Goal: Task Accomplishment & Management: Use online tool/utility

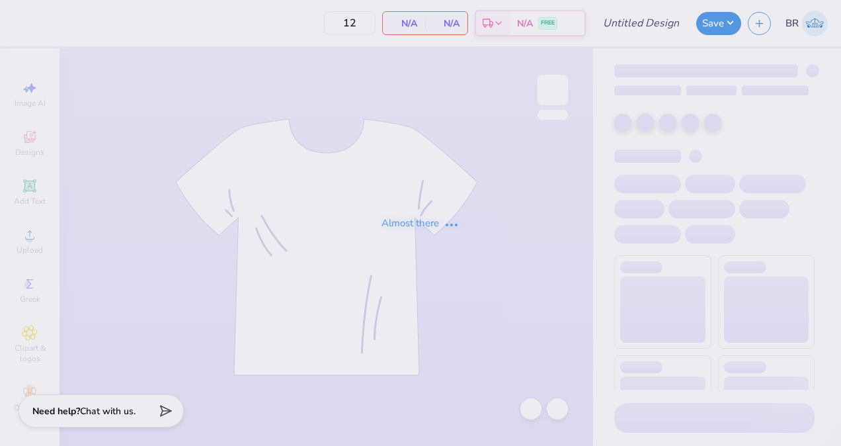
type input "WCFF White Hoodie"
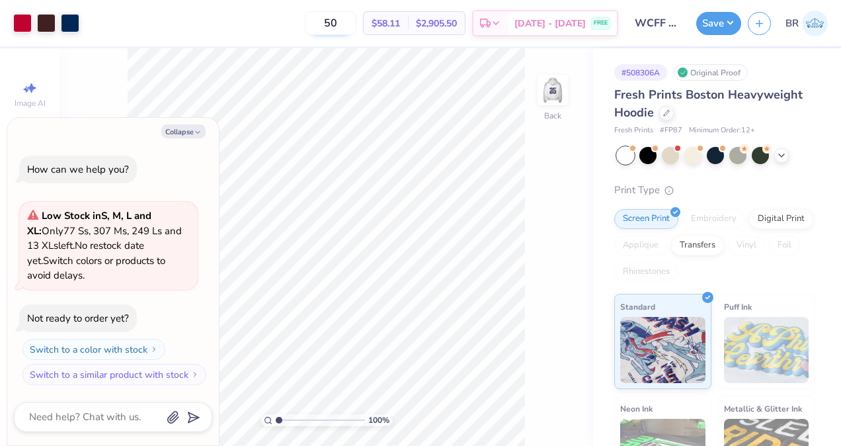
click at [351, 22] on input "50" at bounding box center [331, 23] width 52 height 24
type input "5"
type input "20"
click at [703, 20] on button "Save" at bounding box center [718, 21] width 45 height 23
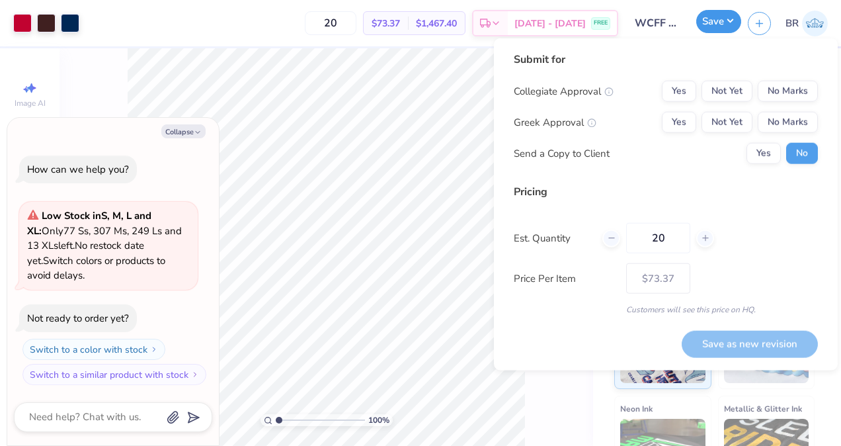
type textarea "x"
click at [735, 97] on button "Not Yet" at bounding box center [726, 91] width 51 height 21
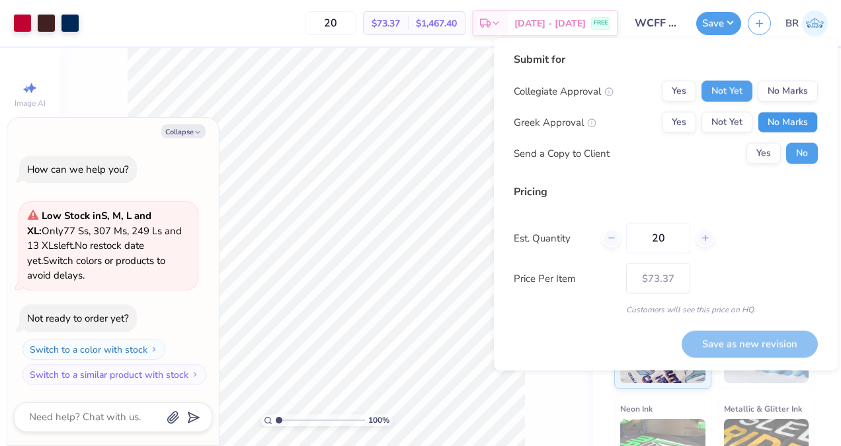
click at [768, 122] on button "No Marks" at bounding box center [788, 122] width 60 height 21
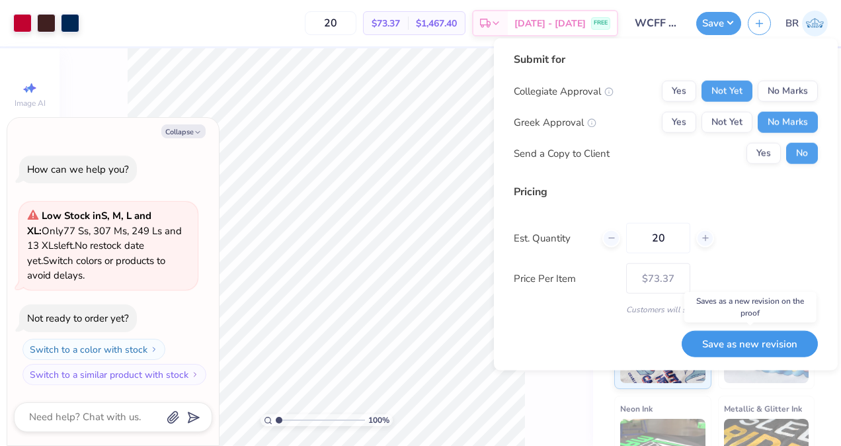
click at [756, 338] on button "Save as new revision" at bounding box center [750, 343] width 136 height 27
type input "$73.37"
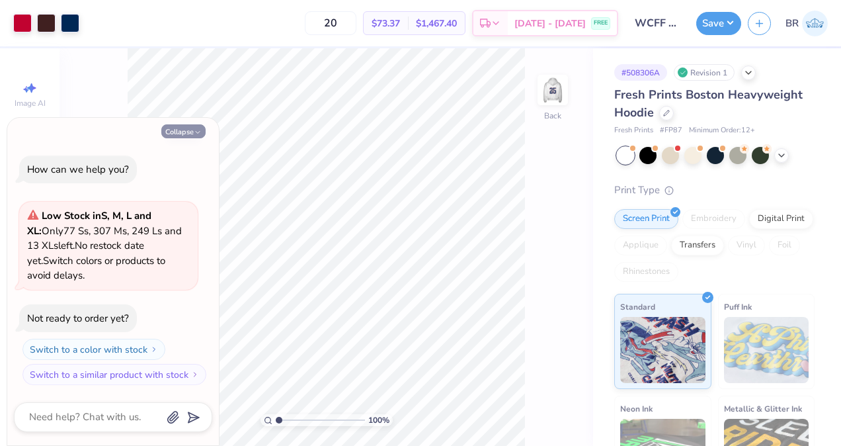
click at [181, 132] on button "Collapse" at bounding box center [183, 131] width 44 height 14
type textarea "x"
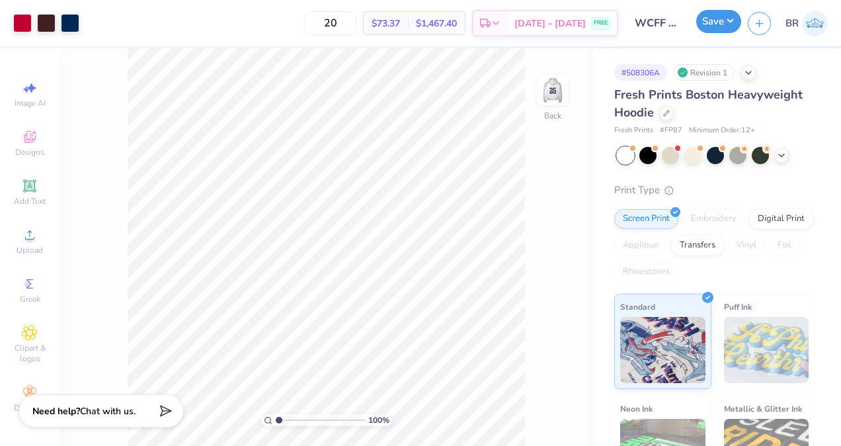
click at [703, 22] on button "Save" at bounding box center [718, 21] width 45 height 23
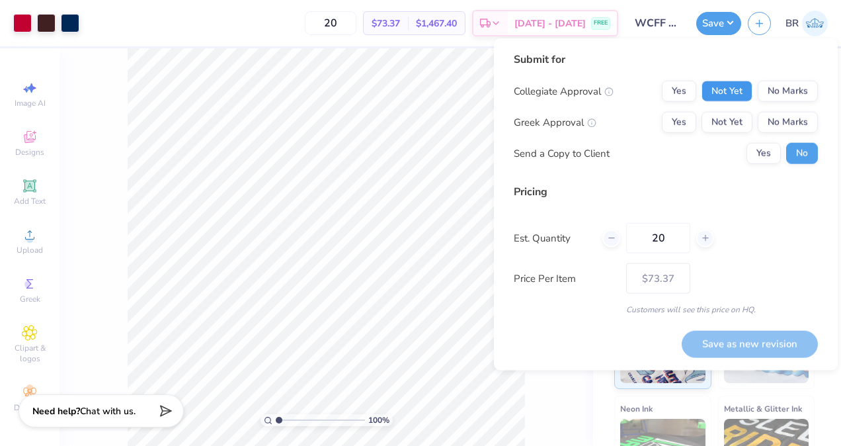
click at [732, 90] on button "Not Yet" at bounding box center [726, 91] width 51 height 21
click at [793, 135] on div "Collegiate Approval Yes Not Yet No Marks Greek Approval Yes Not Yet No Marks Se…" at bounding box center [666, 122] width 304 height 83
click at [786, 120] on button "No Marks" at bounding box center [788, 122] width 60 height 21
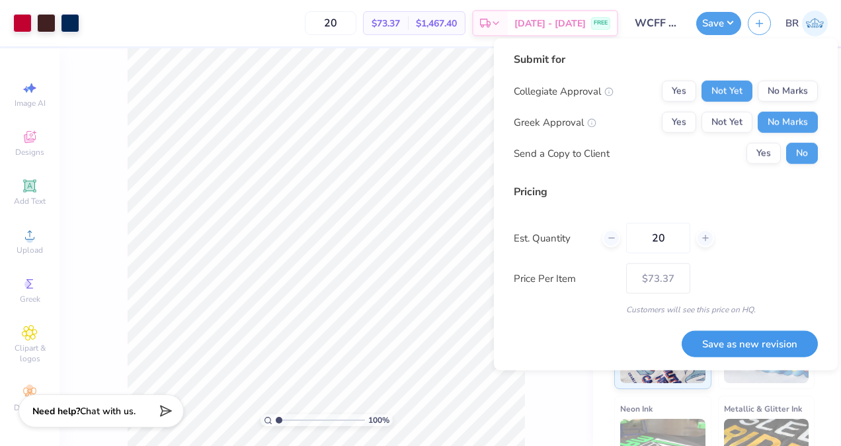
click at [772, 342] on button "Save as new revision" at bounding box center [750, 343] width 136 height 27
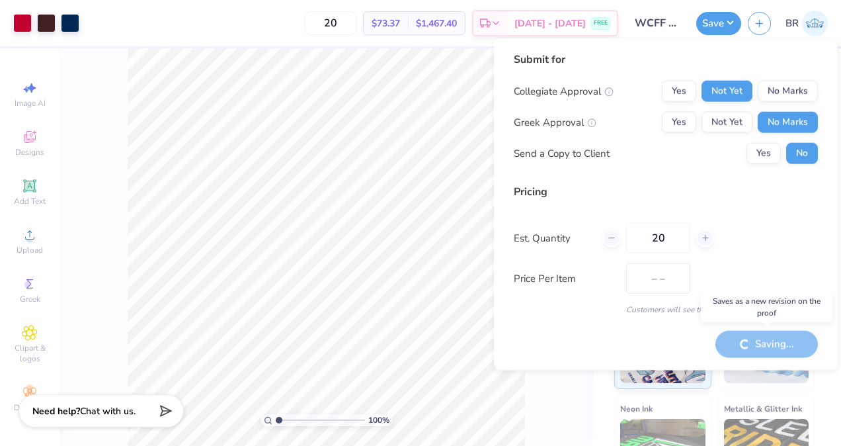
type input "$73.37"
click at [569, 352] on div "Submit for Collegiate Approval Yes Not Yet No Marks Greek Approval Yes Not Yet …" at bounding box center [666, 204] width 304 height 305
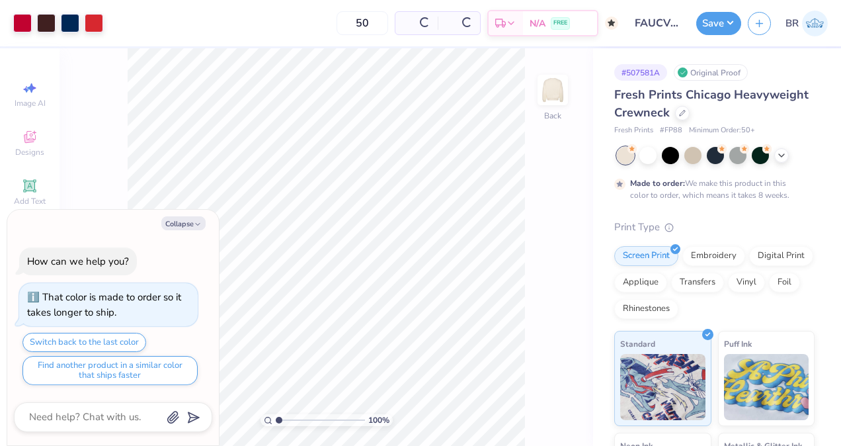
type textarea "x"
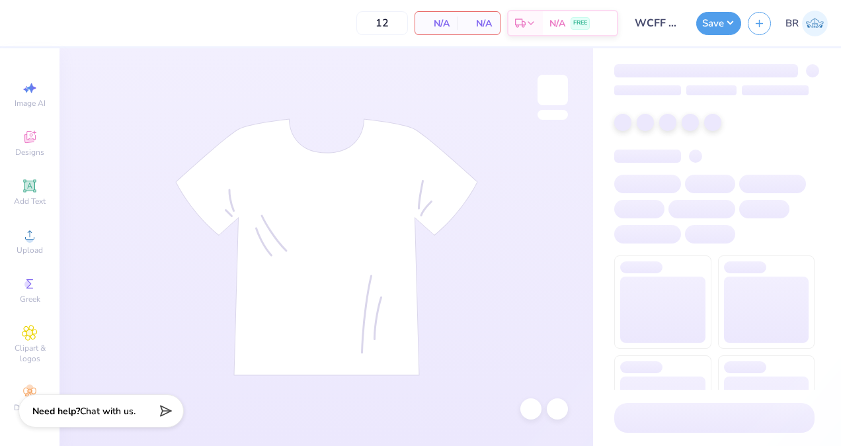
click at [397, 26] on input "12" at bounding box center [382, 23] width 52 height 24
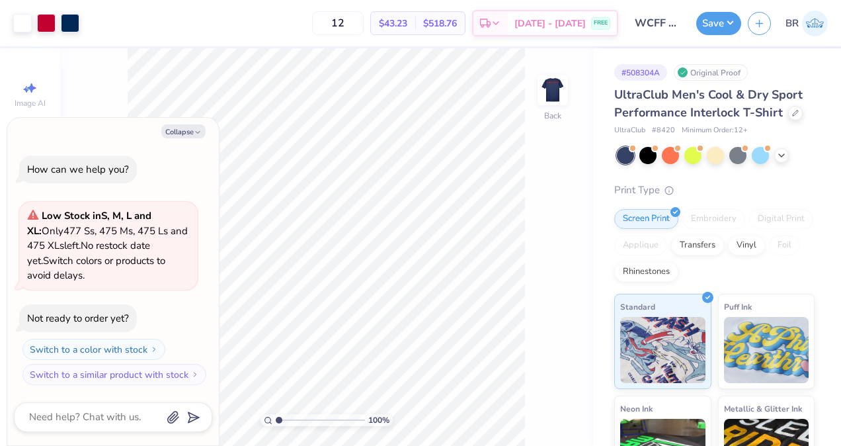
type textarea "x"
type input "1"
type input "20"
click at [715, 16] on button "Save" at bounding box center [718, 21] width 45 height 23
type textarea "x"
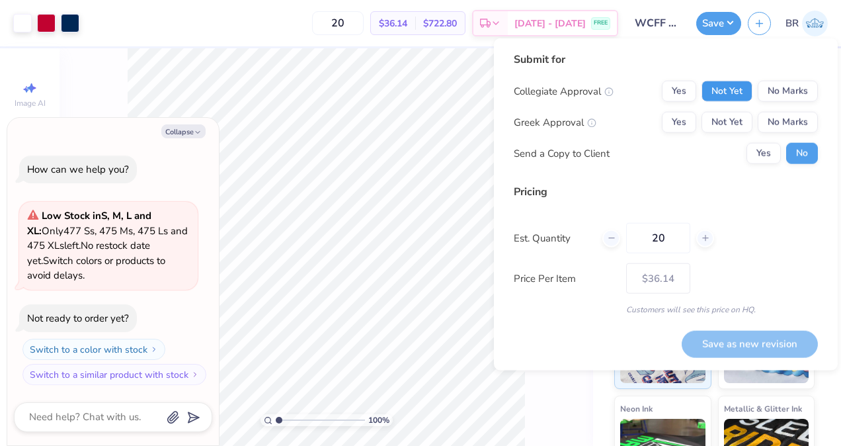
click at [744, 92] on button "Not Yet" at bounding box center [726, 91] width 51 height 21
click at [785, 120] on button "No Marks" at bounding box center [788, 122] width 60 height 21
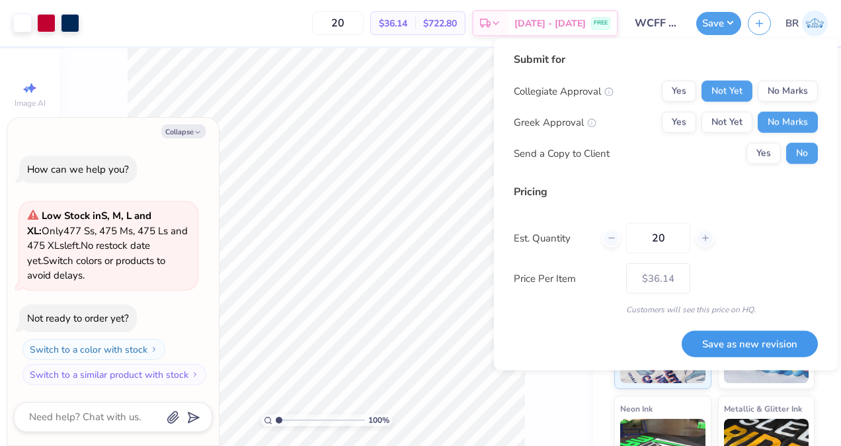
click at [763, 338] on button "Save as new revision" at bounding box center [750, 343] width 136 height 27
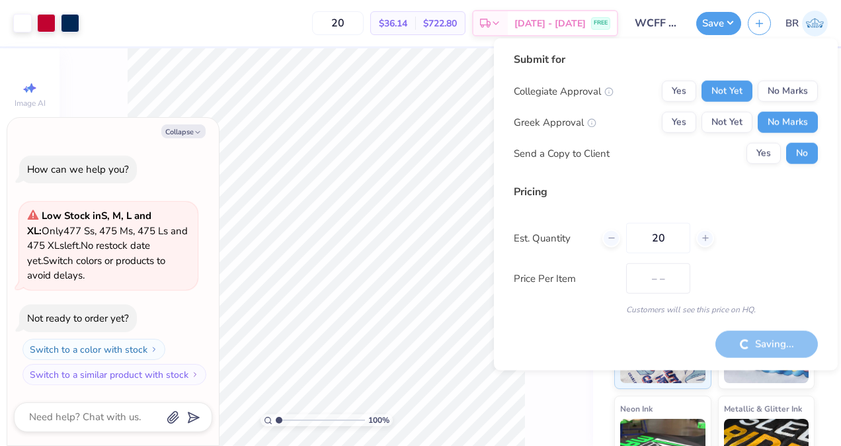
type input "$36.14"
type textarea "x"
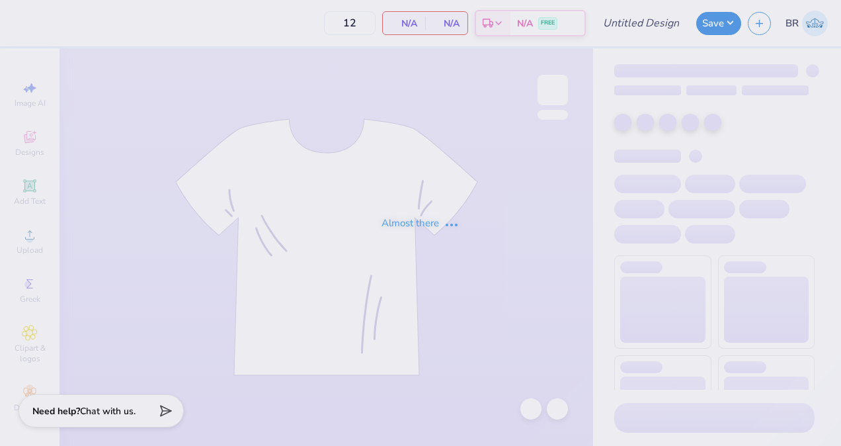
type input "FAUWCVB white long sleeve"
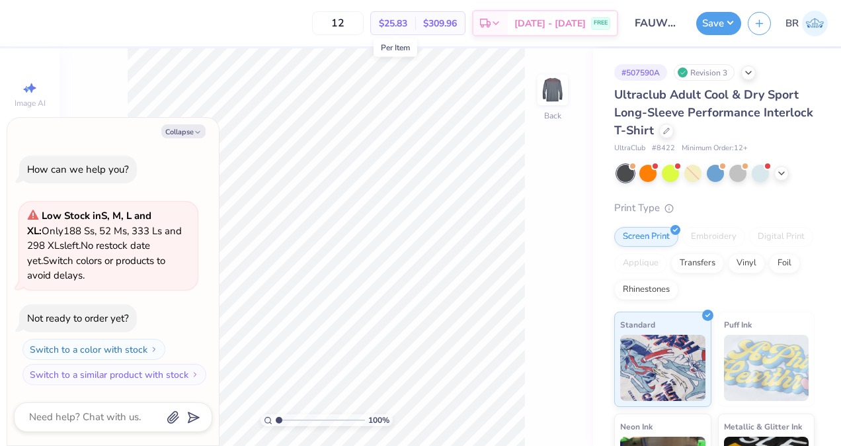
click at [399, 25] on span "$25.83" at bounding box center [393, 24] width 28 height 14
click at [364, 22] on input "12" at bounding box center [338, 23] width 52 height 24
type textarea "x"
type input "1"
type input "20"
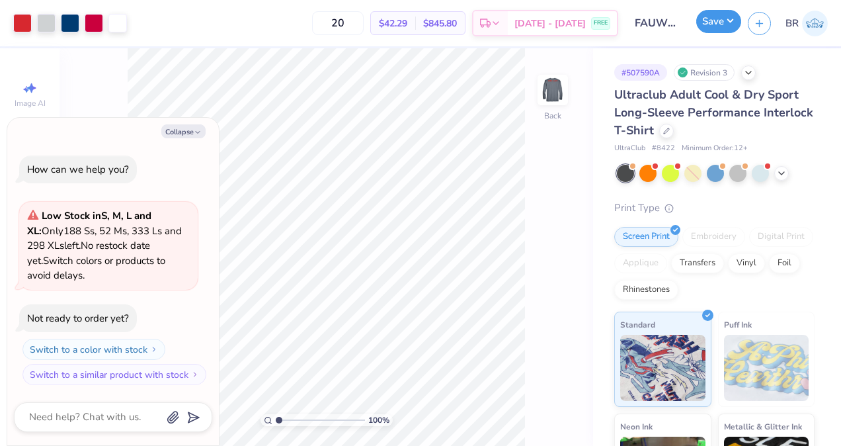
click at [706, 29] on button "Save" at bounding box center [718, 21] width 45 height 23
type textarea "x"
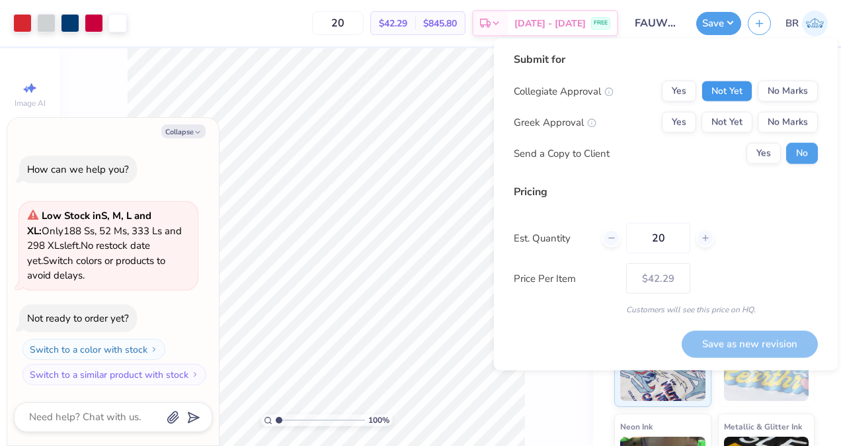
click at [728, 87] on button "Not Yet" at bounding box center [726, 91] width 51 height 21
click at [765, 116] on button "No Marks" at bounding box center [788, 122] width 60 height 21
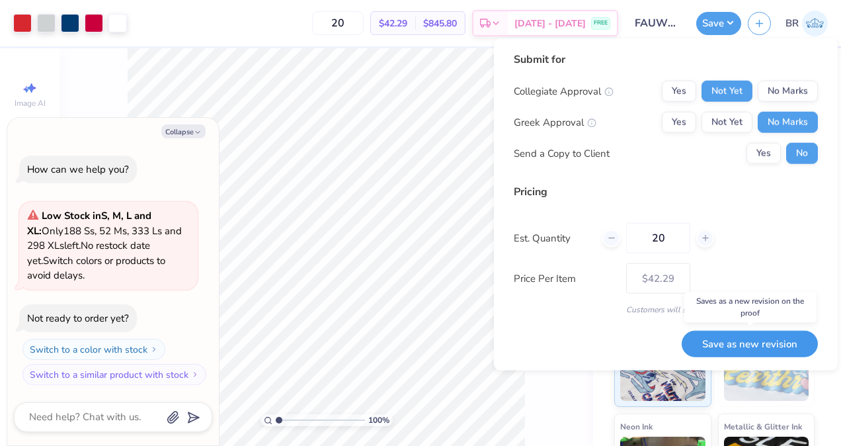
click at [769, 337] on button "Save as new revision" at bounding box center [750, 343] width 136 height 27
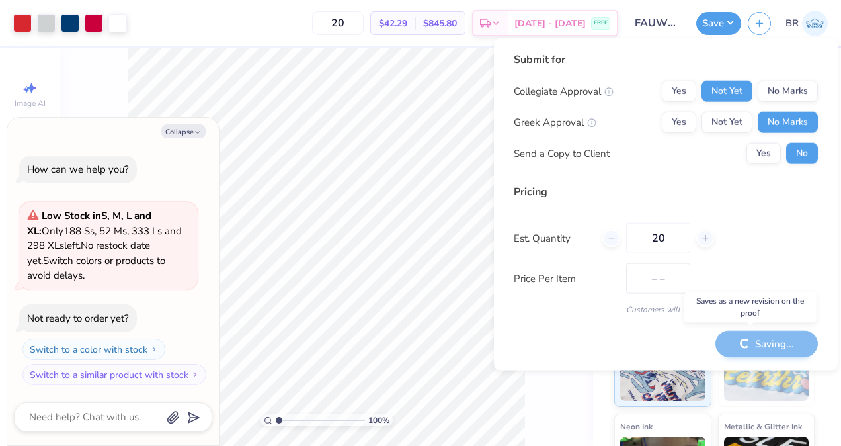
type input "$42.29"
type textarea "x"
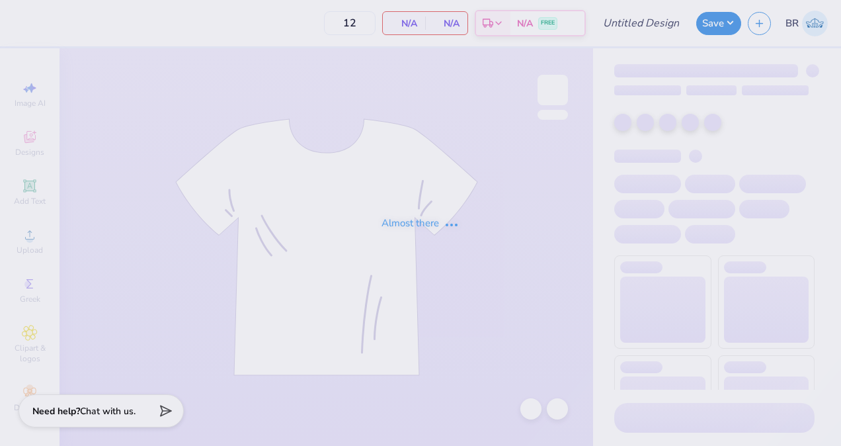
type input "Soccer slate blue hoodie"
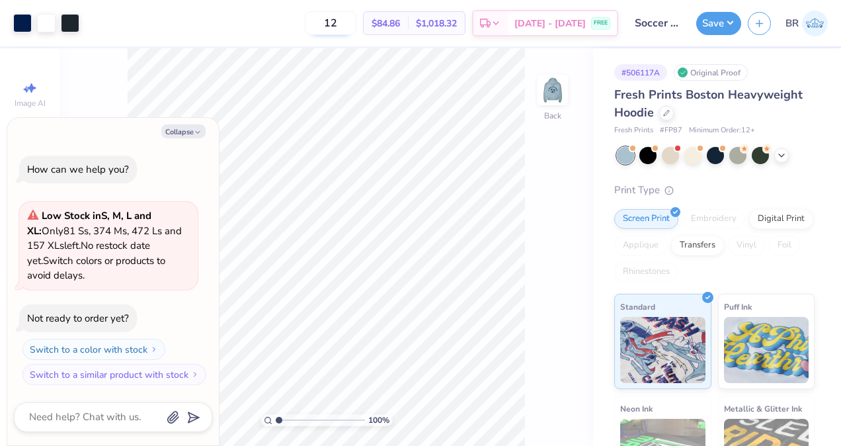
type textarea "x"
click at [350, 25] on input "12" at bounding box center [331, 23] width 52 height 24
type input "1"
type input "20"
click at [705, 16] on button "Save" at bounding box center [718, 21] width 45 height 23
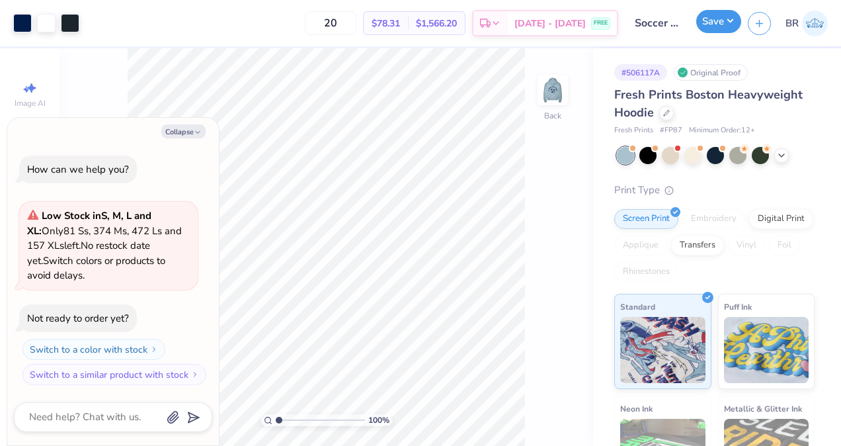
type textarea "x"
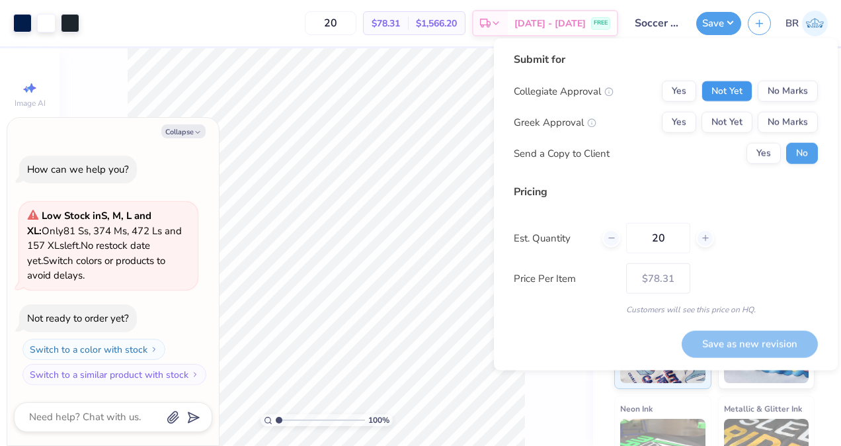
click at [724, 86] on button "Not Yet" at bounding box center [726, 91] width 51 height 21
click at [763, 118] on button "No Marks" at bounding box center [788, 122] width 60 height 21
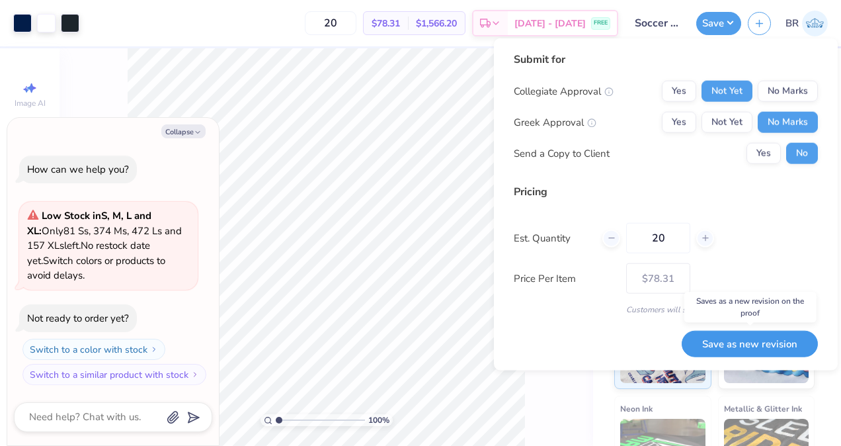
click at [751, 340] on button "Save as new revision" at bounding box center [750, 343] width 136 height 27
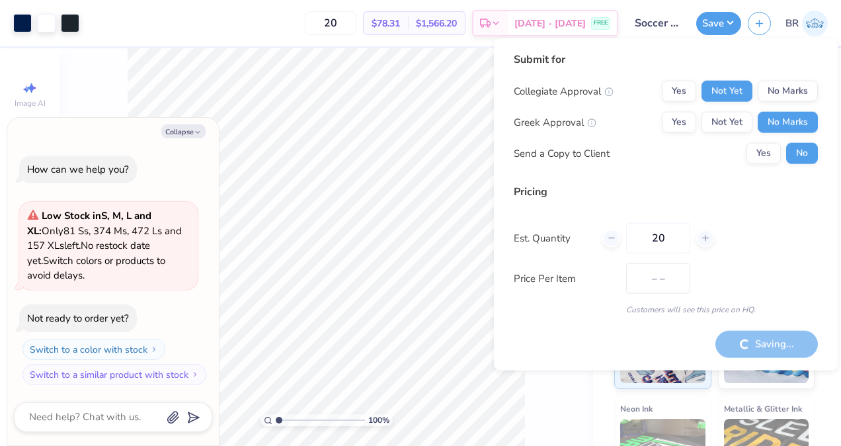
type input "$78.31"
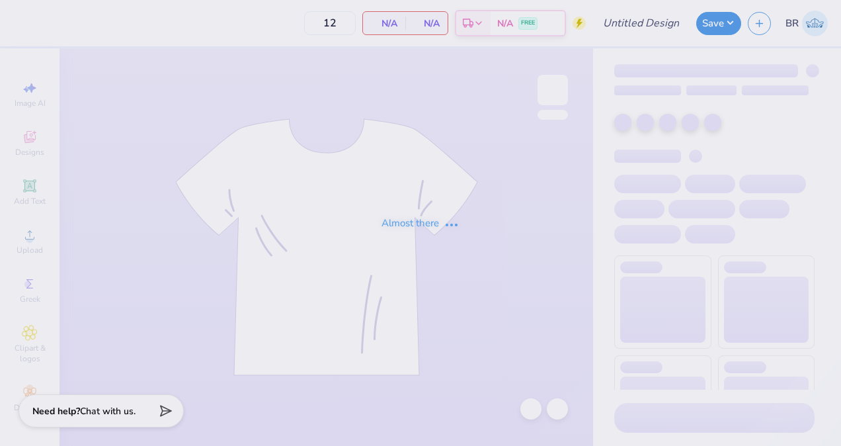
type input "French club Eiffel tower ivory t-shirt"
